Goal: Information Seeking & Learning: Find specific fact

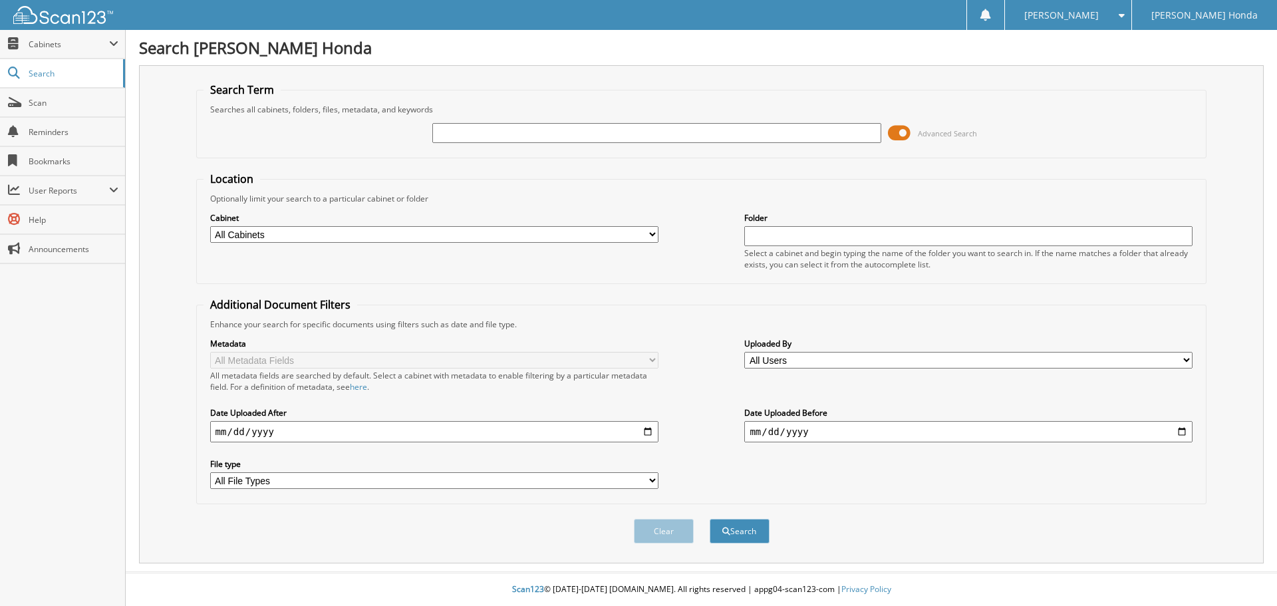
click at [520, 132] on input "text" at bounding box center [656, 133] width 448 height 20
type input "299007"
click at [710, 519] on button "Search" at bounding box center [740, 531] width 60 height 25
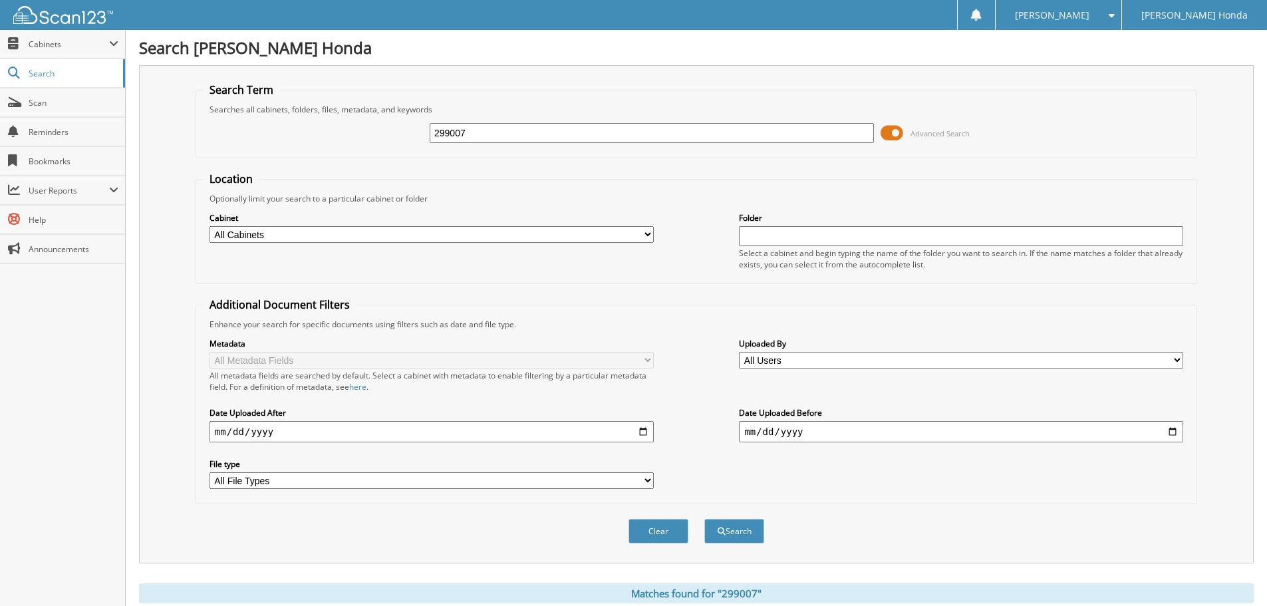
scroll to position [45, 0]
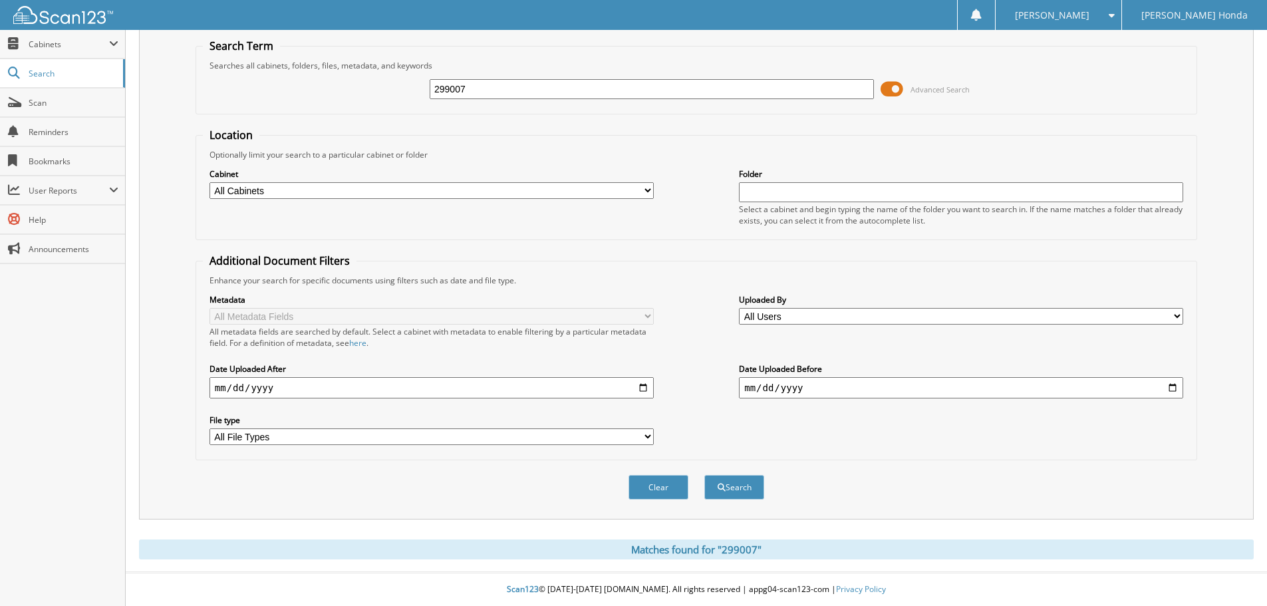
drag, startPoint x: 692, startPoint y: 548, endPoint x: 787, endPoint y: 553, distance: 95.3
click at [787, 554] on div "Matches found for "299007"" at bounding box center [696, 549] width 1115 height 20
click at [787, 553] on div "Matches found for "299007"" at bounding box center [696, 549] width 1115 height 20
click at [807, 267] on fieldset "Additional Document Filters Enhance your search for specific documents using fi…" at bounding box center [697, 356] width 1002 height 207
click at [700, 156] on div "Optionally limit your search to a particular cabinet or folder" at bounding box center [696, 154] width 987 height 11
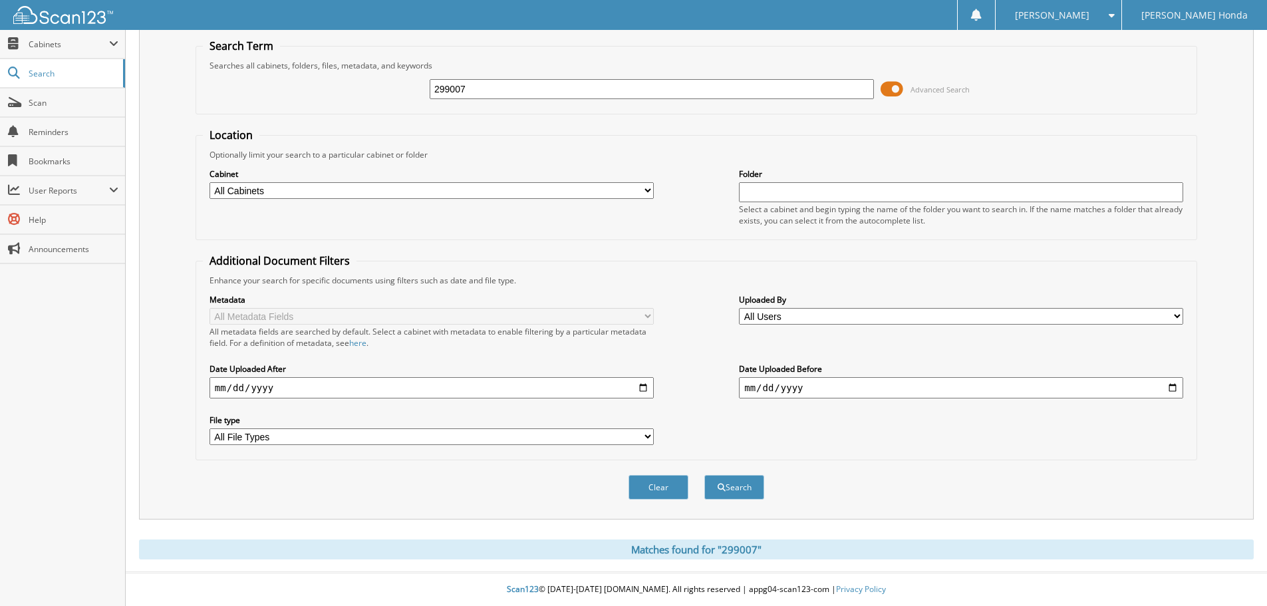
click at [257, 64] on div "Searches all cabinets, folders, files, metadata, and keywords" at bounding box center [696, 65] width 987 height 11
drag, startPoint x: 257, startPoint y: 64, endPoint x: 255, endPoint y: 96, distance: 32.7
click at [255, 71] on fieldset "Search Term Searches all cabinets, folders, files, metadata, and keywords 29900…" at bounding box center [697, 77] width 1002 height 76
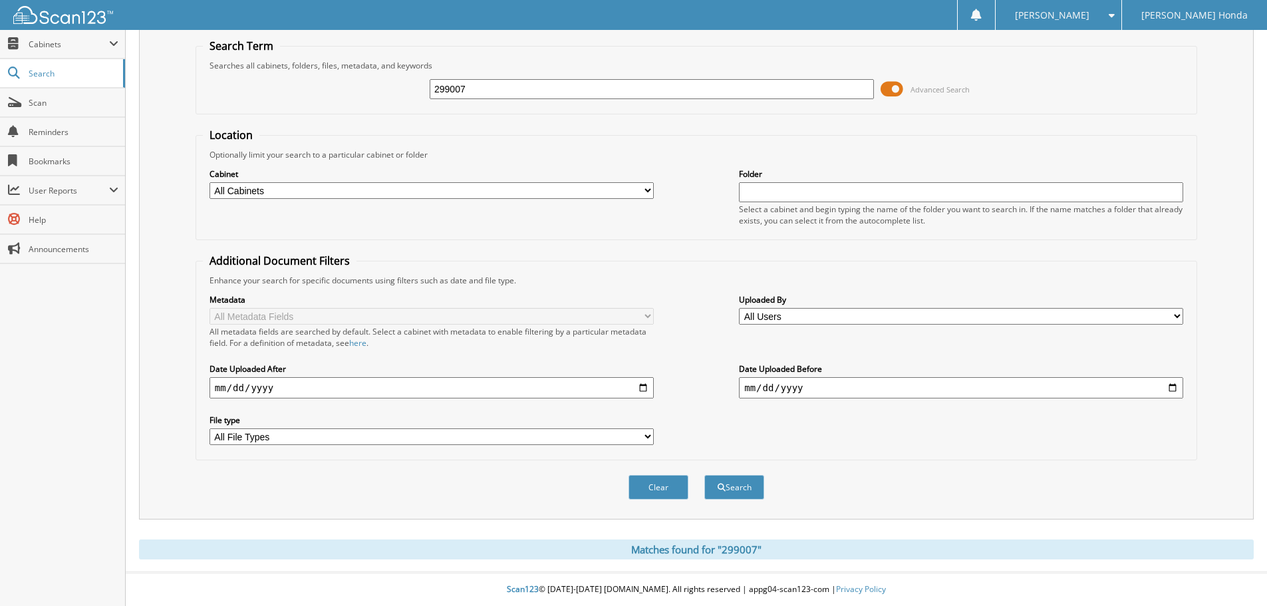
click at [255, 88] on div "299007 Advanced Search" at bounding box center [696, 89] width 987 height 36
click at [261, 69] on div "Searches all cabinets, folders, files, metadata, and keywords" at bounding box center [696, 65] width 987 height 11
click at [255, 114] on form "Search Term Searches all cabinets, folders, files, metadata, and keywords 29900…" at bounding box center [697, 277] width 1002 height 476
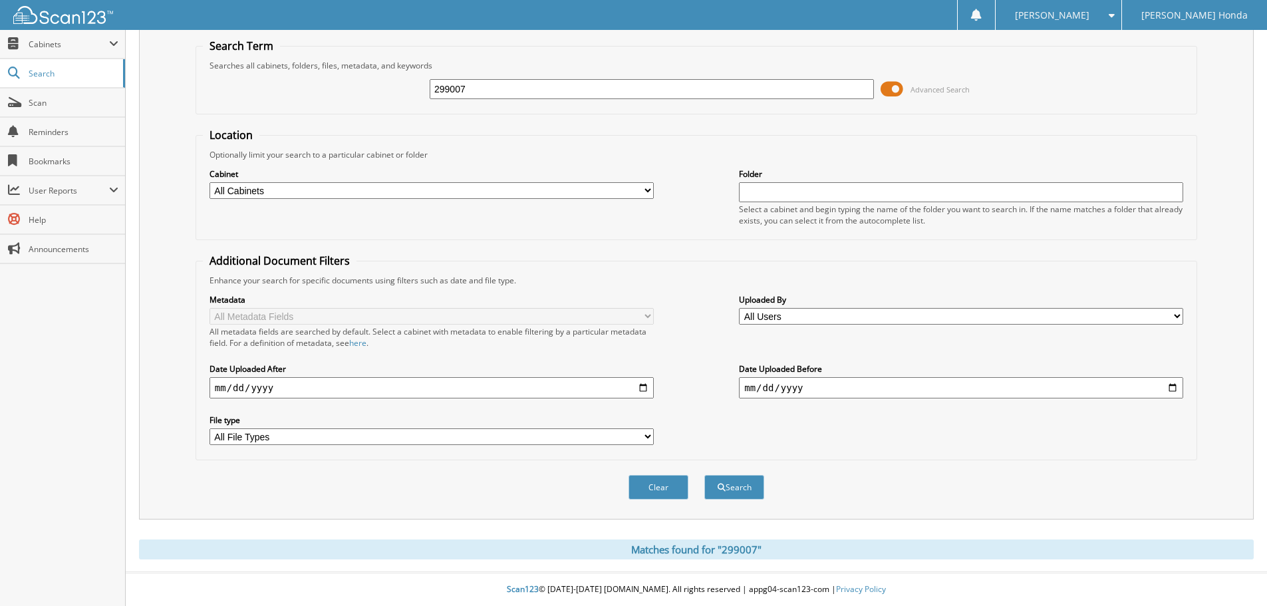
scroll to position [0, 0]
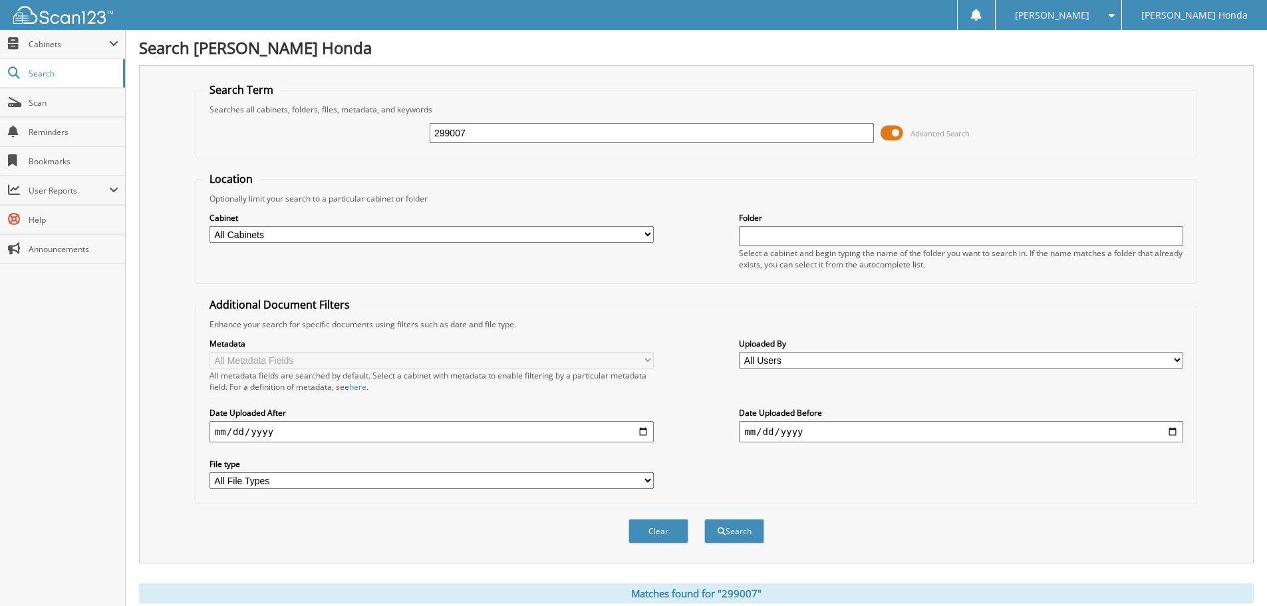
click at [625, 174] on fieldset "Location Optionally limit your search to a particular cabinet or folder Cabinet…" at bounding box center [697, 228] width 1002 height 112
